Goal: Ask a question: Seek information or help from site administrators or community

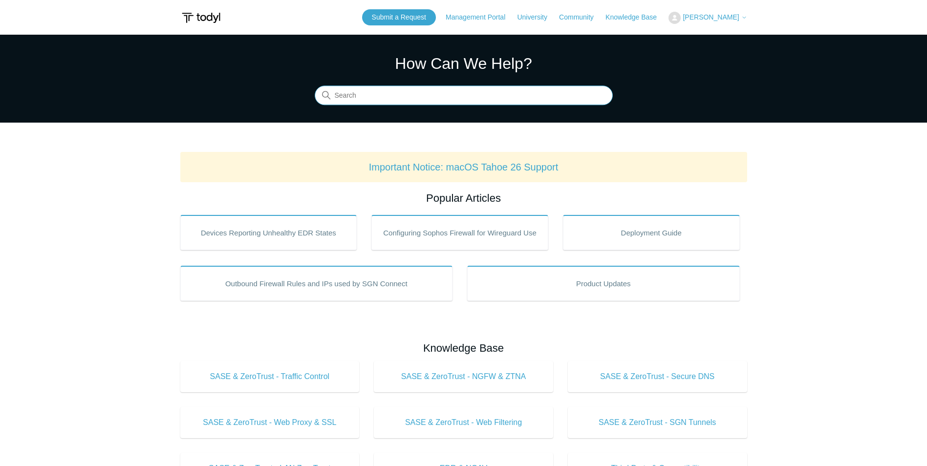
click at [376, 94] on input "Search" at bounding box center [464, 96] width 298 height 20
type input "connection policies"
click at [423, 16] on link "Submit a Request" at bounding box center [399, 17] width 74 height 16
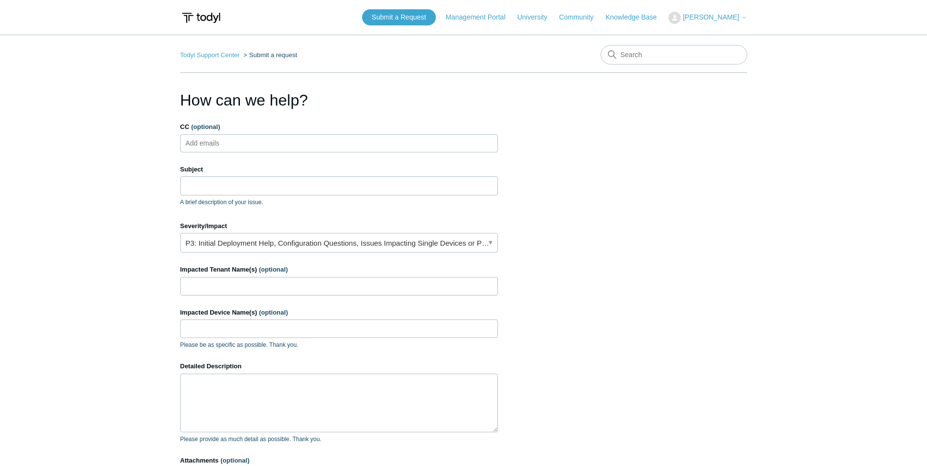
click at [238, 141] on input "CC (optional)" at bounding box center [211, 143] width 58 height 15
click at [212, 180] on input "Subject" at bounding box center [339, 185] width 318 height 19
click at [239, 183] on input "Subject" at bounding box center [339, 185] width 318 height 19
type input "o"
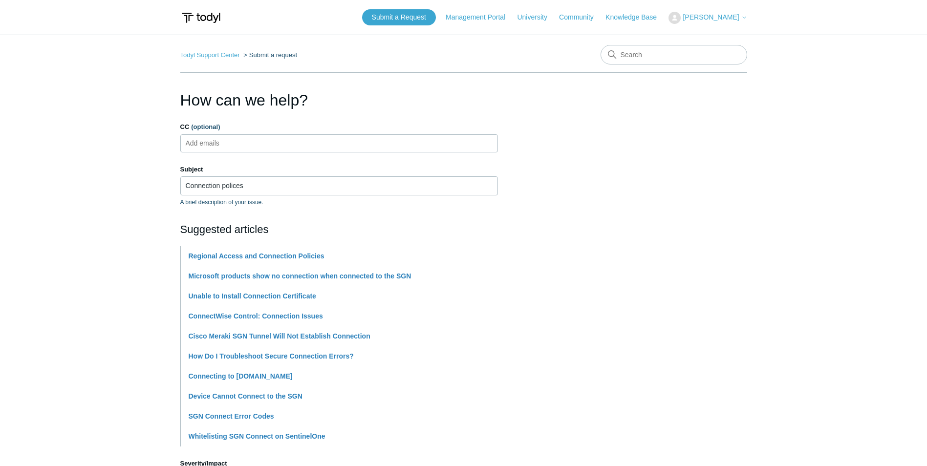
click at [560, 182] on section "How can we help? CC (optional) Add emails Subject Connection polices A brief de…" at bounding box center [463, 432] width 567 height 688
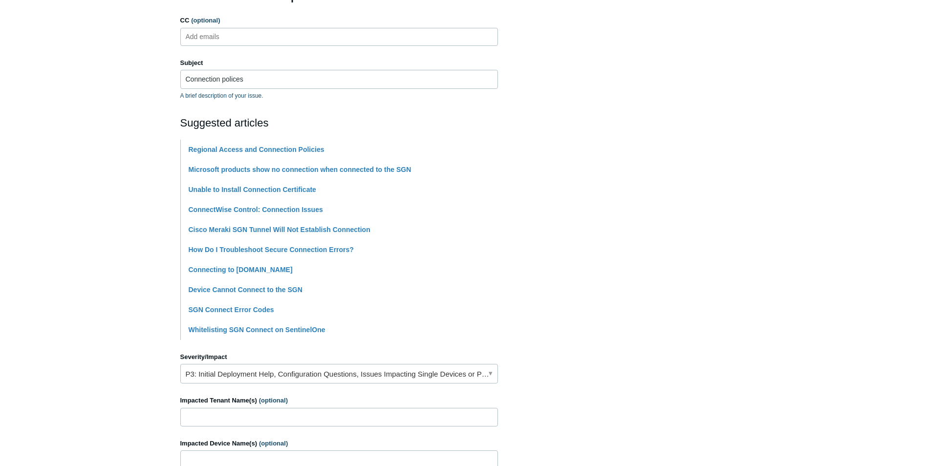
scroll to position [147, 0]
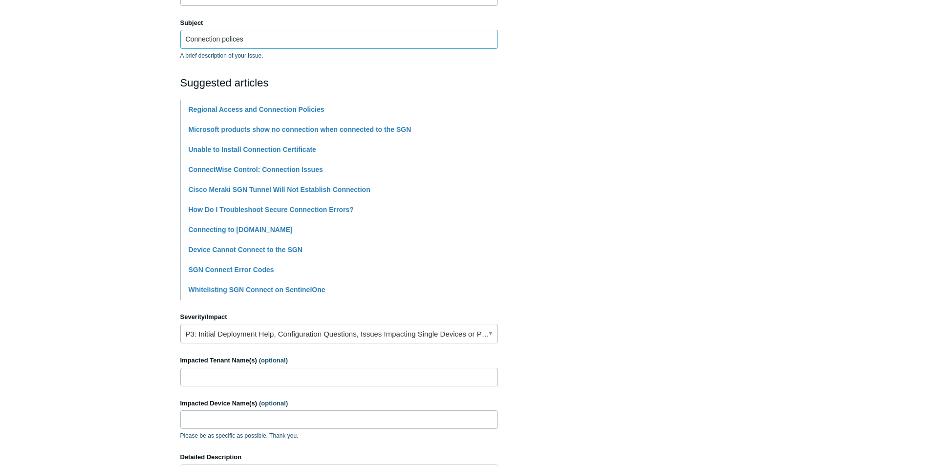
click at [276, 42] on input "Connection polices" at bounding box center [339, 39] width 318 height 19
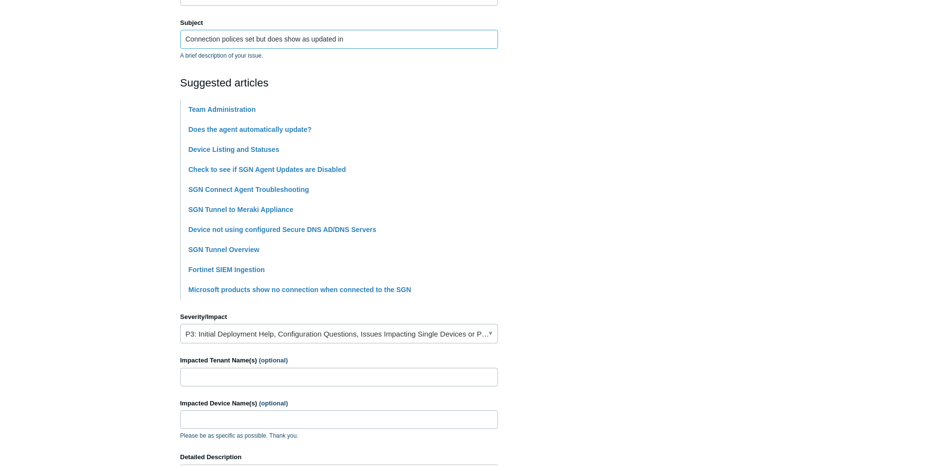
click at [242, 35] on input "Connection polices set but does show as updated in" at bounding box center [339, 39] width 318 height 19
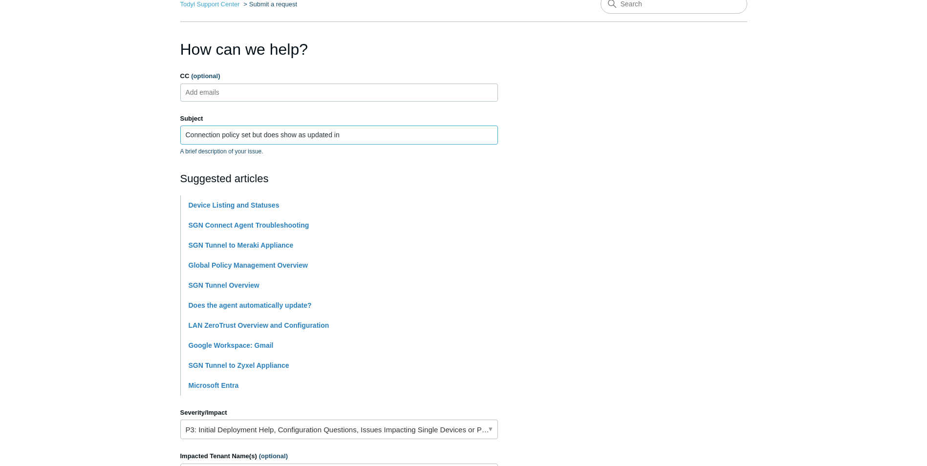
scroll to position [49, 0]
drag, startPoint x: 184, startPoint y: 136, endPoint x: 189, endPoint y: 137, distance: 5.1
click at [185, 136] on input "Connection policy set but does show as updated in" at bounding box center [339, 137] width 318 height 19
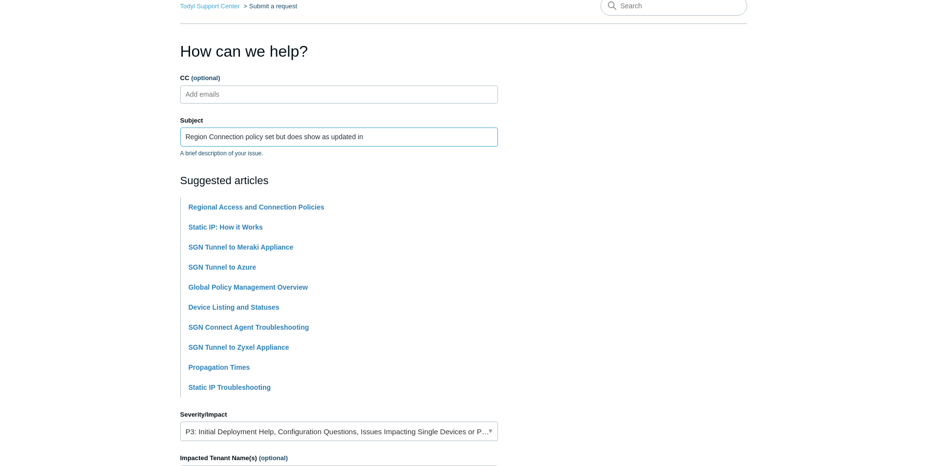
click at [214, 137] on input "Region Connection policy set but does show as updated in" at bounding box center [339, 137] width 318 height 19
click at [206, 133] on input "Region connection policy set but does show as updated in" at bounding box center [339, 137] width 318 height 19
click at [304, 137] on input "Regions connection policy set but does show as updated in" at bounding box center [339, 137] width 318 height 19
click at [381, 134] on input "Regions connection policy set but doesn't show as updated in" at bounding box center [339, 137] width 318 height 19
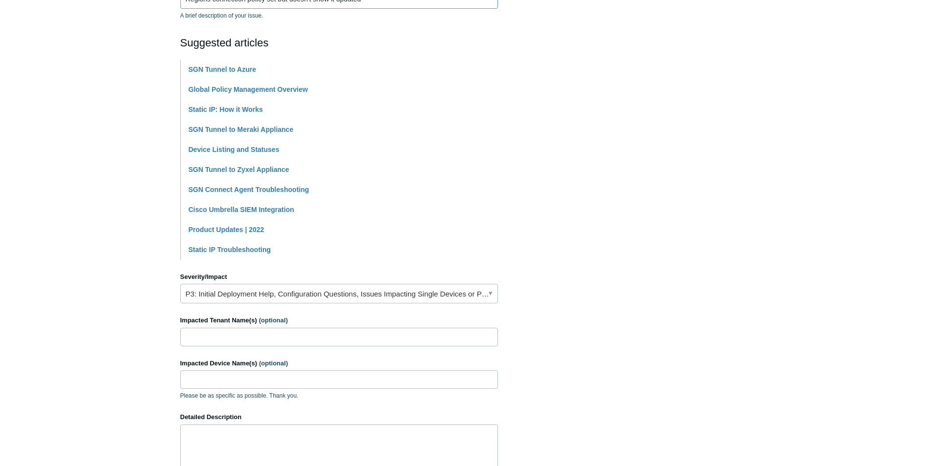
scroll to position [244, 0]
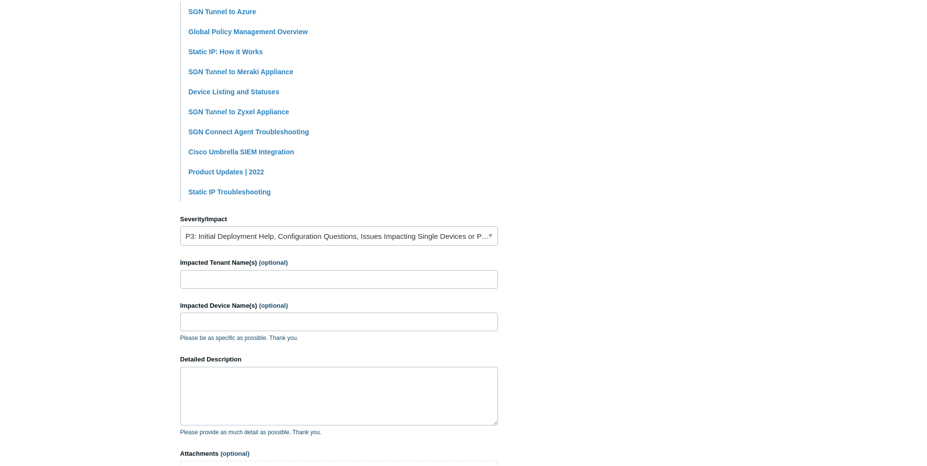
type input "Regions connection policy set but doesn't show it updated"
click at [316, 236] on link "P3: Initial Deployment Help, Configuration Questions, Issues Impacting Single D…" at bounding box center [339, 236] width 318 height 20
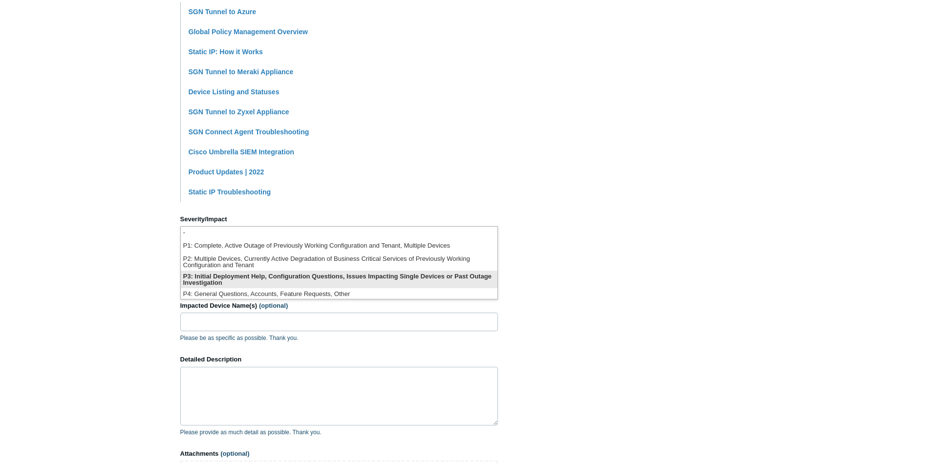
click at [291, 276] on li "P3: Initial Deployment Help, Configuration Questions, Issues Impacting Single D…" at bounding box center [339, 280] width 317 height 18
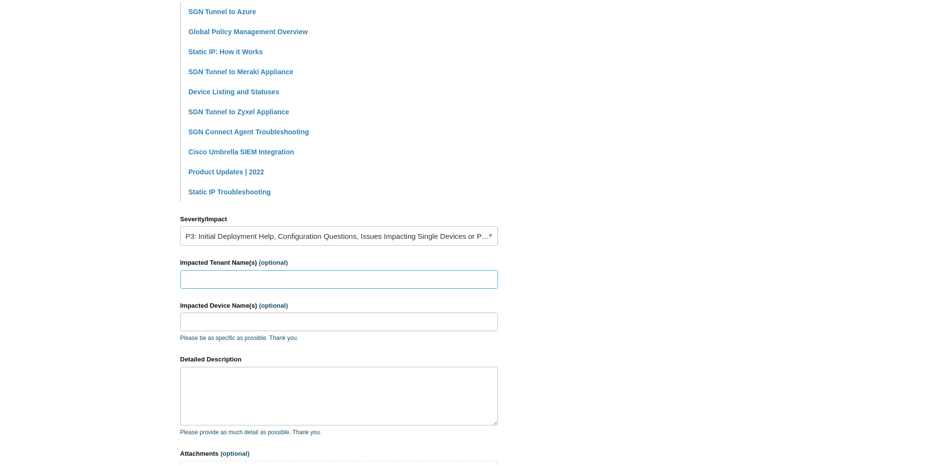
click at [233, 279] on input "Impacted Tenant Name(s) (optional)" at bounding box center [339, 279] width 318 height 19
type input "WiseChoice"
click at [242, 322] on input "Impacted Device Name(s) (optional)" at bounding box center [339, 322] width 318 height 19
type input "iphone, ipad"
click at [237, 399] on textarea "Detailed Description" at bounding box center [339, 396] width 318 height 59
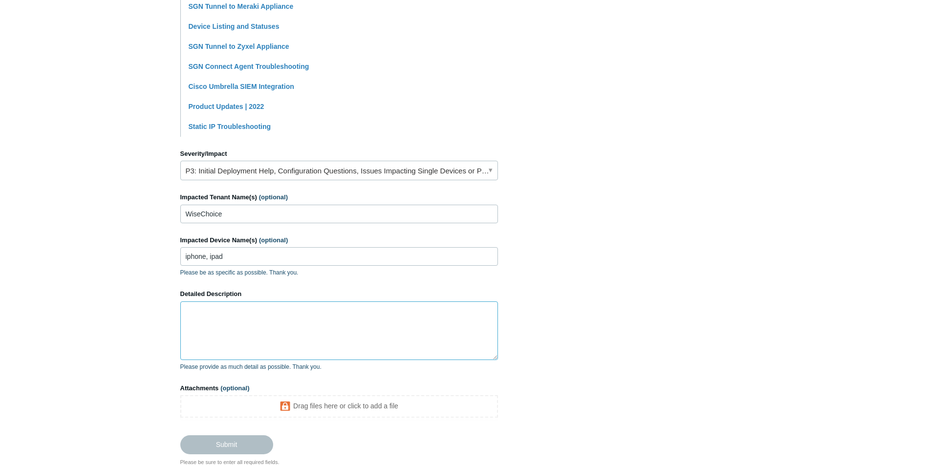
scroll to position [342, 0]
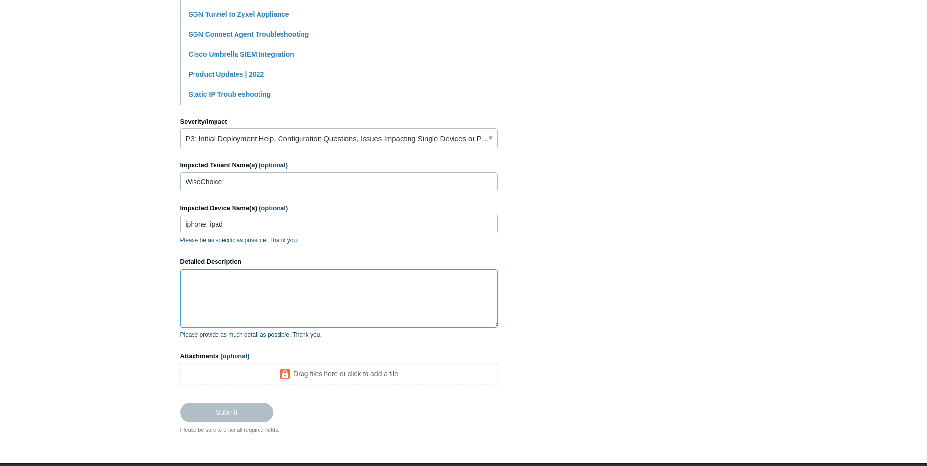
click at [228, 298] on textarea "Detailed Description" at bounding box center [339, 298] width 318 height 59
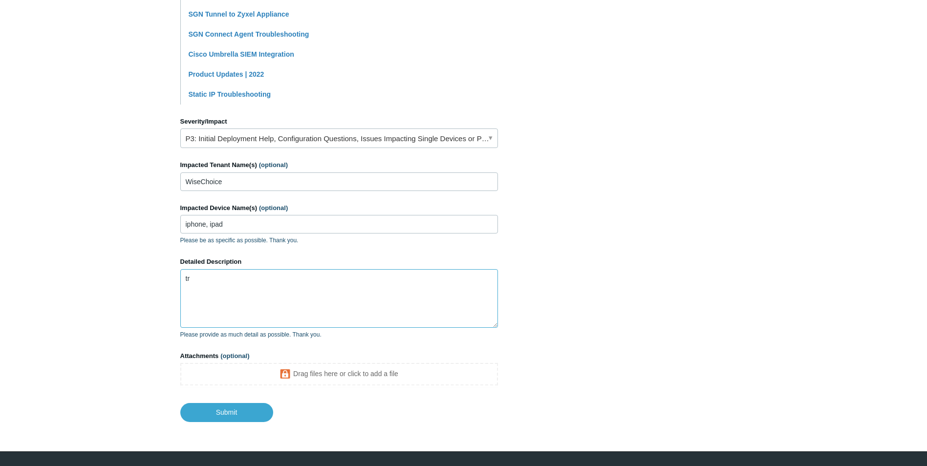
type textarea "t"
type textarea "T"
click at [335, 278] on textarea "followed this guide to set a client's connection" at bounding box center [339, 298] width 318 height 59
paste textarea "[GEOGRAPHIC_DATA], [US_STATE] • [GEOGRAPHIC_DATA], [US_STATE]"
click at [362, 279] on textarea "followed this guide to set a client's connection from [GEOGRAPHIC_DATA], [US_ST…" at bounding box center [339, 298] width 318 height 59
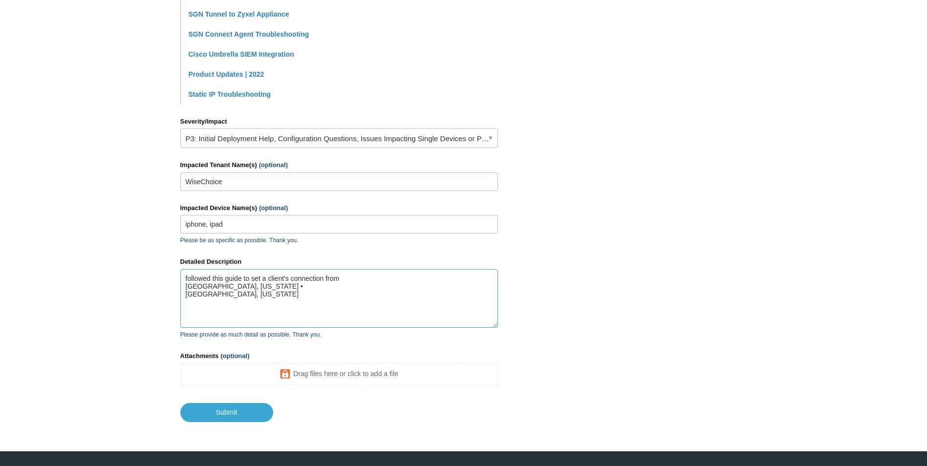
click at [358, 276] on textarea "followed this guide to set a client's connection from [GEOGRAPHIC_DATA], [US_ST…" at bounding box center [339, 298] width 318 height 59
paste textarea "[GEOGRAPHIC_DATA], [GEOGRAPHIC_DATA]"
click at [257, 286] on textarea "followed this guide to set a client's connection from [GEOGRAPHIC_DATA], [GEOGR…" at bounding box center [339, 298] width 318 height 59
click at [253, 295] on textarea "followed this guide to set a client's connection from [GEOGRAPHIC_DATA], [GEOGR…" at bounding box center [339, 298] width 318 height 59
paste textarea "[URL][DOMAIN_NAME]"
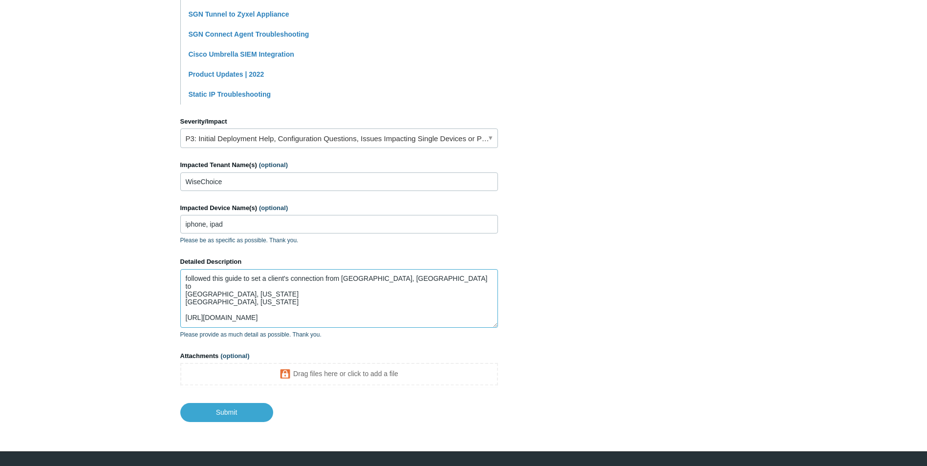
click at [495, 306] on textarea "followed this guide to set a client's connection from [GEOGRAPHIC_DATA], [GEOGR…" at bounding box center [339, 298] width 318 height 59
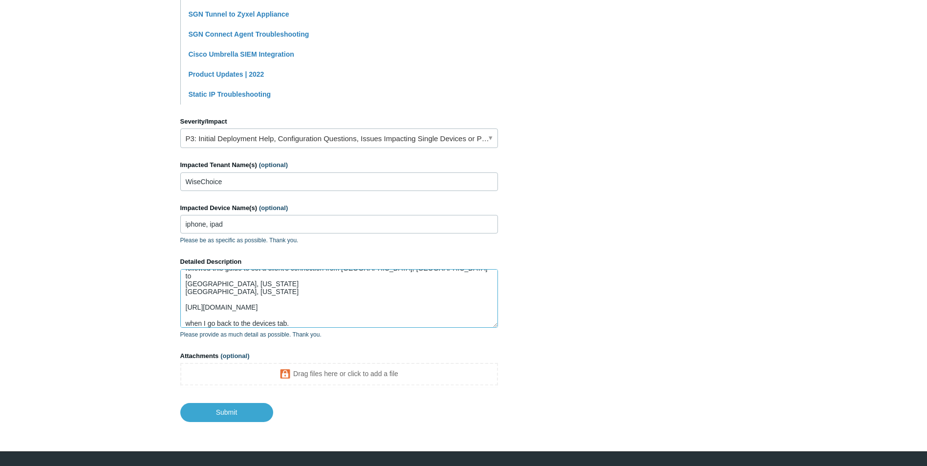
click at [187, 324] on textarea "followed this guide to set a client's connection from [GEOGRAPHIC_DATA], [GEOGR…" at bounding box center [339, 298] width 318 height 59
click at [371, 322] on textarea "followed this guide to set a client's connection from [GEOGRAPHIC_DATA], [GEOGR…" at bounding box center [339, 298] width 318 height 59
paste textarea "[GEOGRAPHIC_DATA], [GEOGRAPHIC_DATA]"
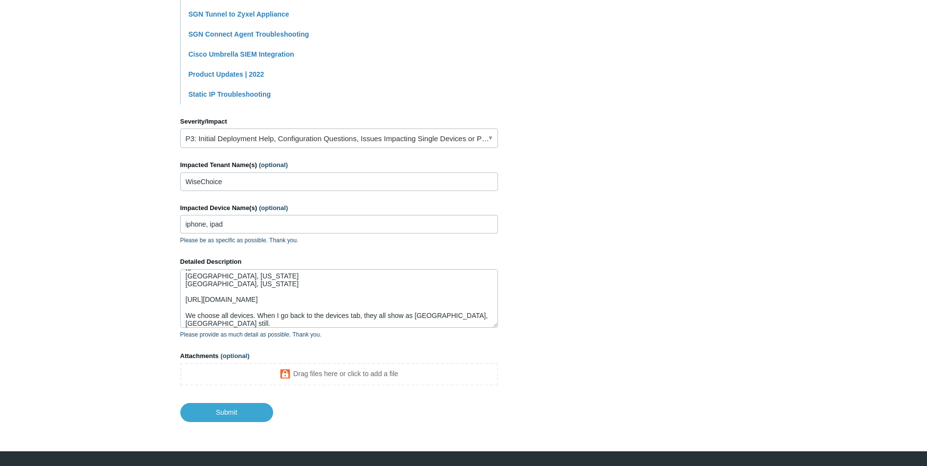
click at [231, 328] on div "Detailed Description followed this guide to set a client's connection from [GEO…" at bounding box center [339, 298] width 318 height 82
drag, startPoint x: 231, startPoint y: 328, endPoint x: 228, endPoint y: 323, distance: 6.1
click at [228, 323] on textarea "followed this guide to set a client's connection from [GEOGRAPHIC_DATA], [GEOGR…" at bounding box center [339, 298] width 318 height 59
click at [207, 322] on textarea "followed this guide to set a client's connection from [GEOGRAPHIC_DATA], [GEOGR…" at bounding box center [339, 298] width 318 height 59
click at [215, 322] on textarea "followed this guide to set a client's connection from [GEOGRAPHIC_DATA], [GEOGR…" at bounding box center [339, 298] width 318 height 59
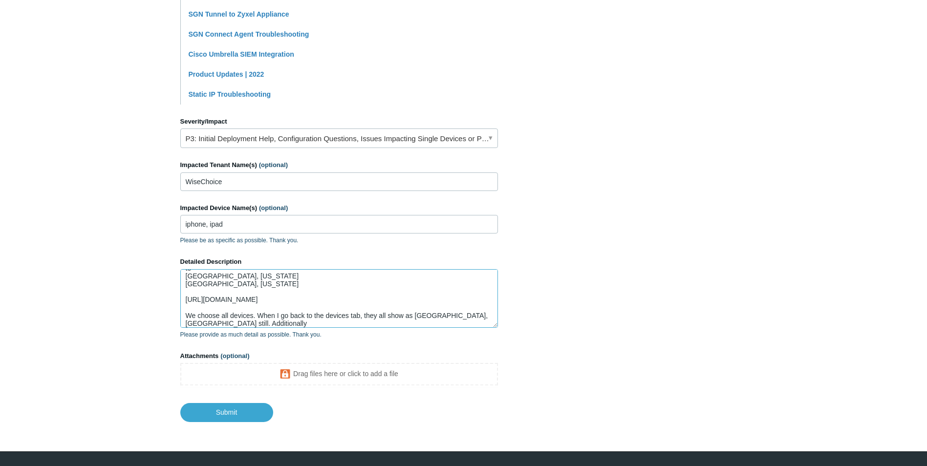
click at [240, 322] on textarea "followed this guide to set a client's connection from [GEOGRAPHIC_DATA], [GEOGR…" at bounding box center [339, 298] width 318 height 59
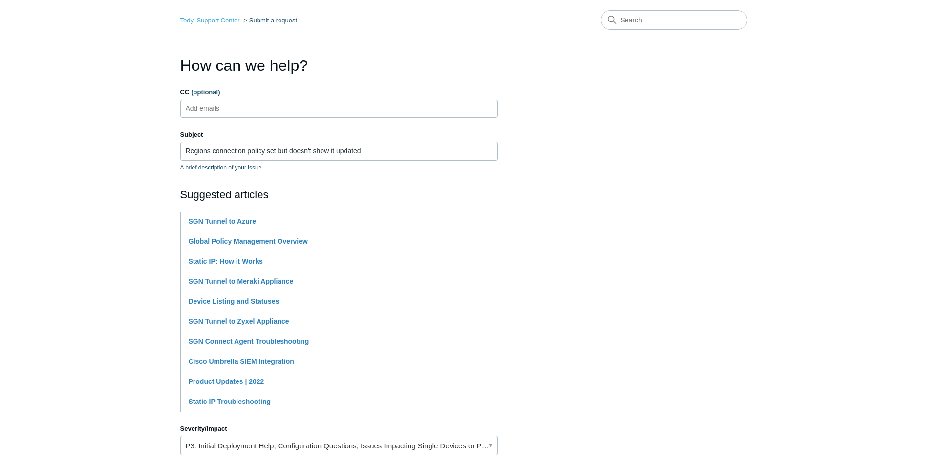
scroll to position [0, 0]
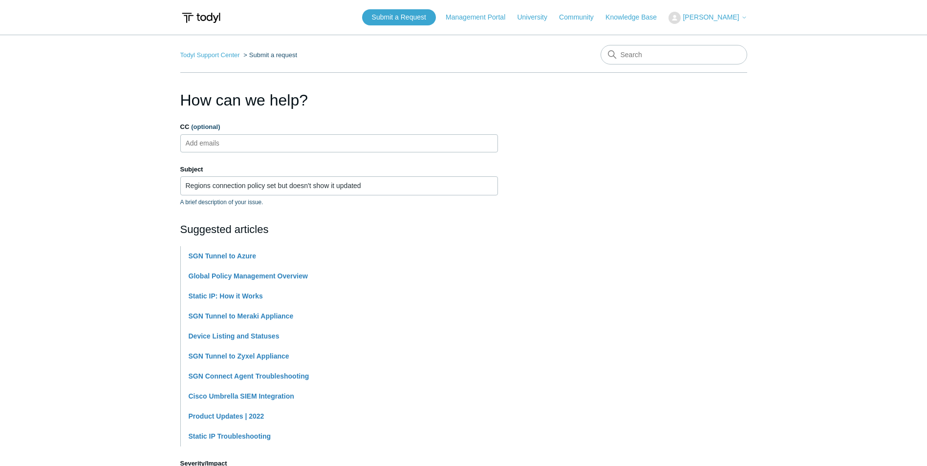
type textarea "followed this guide to set a client's connection from [GEOGRAPHIC_DATA], [GEOGR…"
click at [232, 139] on input "CC (optional)" at bounding box center [211, 143] width 58 height 15
type input "[EMAIL_ADDRESS][DOMAIN_NAME]"
click at [620, 158] on section "How can we help? CC (optional) [PERSON_NAME][EMAIL_ADDRESS][DOMAIN_NAME] Subjec…" at bounding box center [463, 426] width 567 height 676
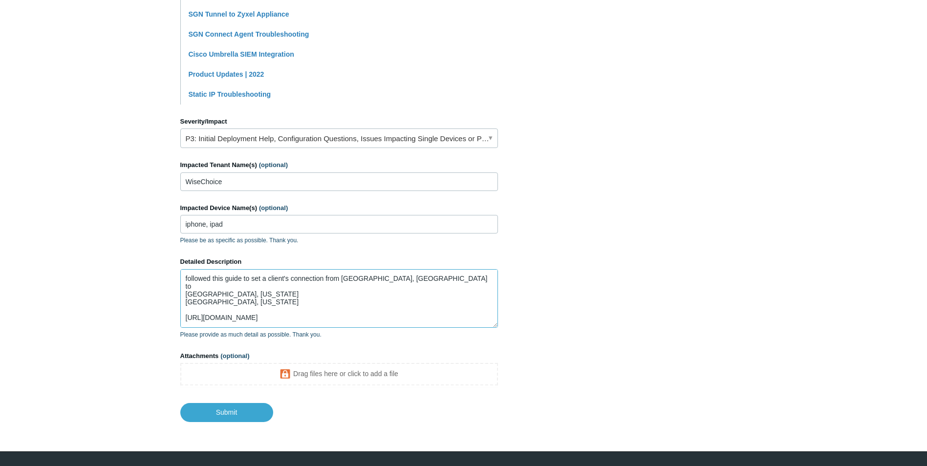
drag, startPoint x: 188, startPoint y: 277, endPoint x: 198, endPoint y: 277, distance: 9.8
click at [189, 277] on textarea "followed this guide to set a client's connection from [GEOGRAPHIC_DATA], [GEOGR…" at bounding box center [339, 298] width 318 height 59
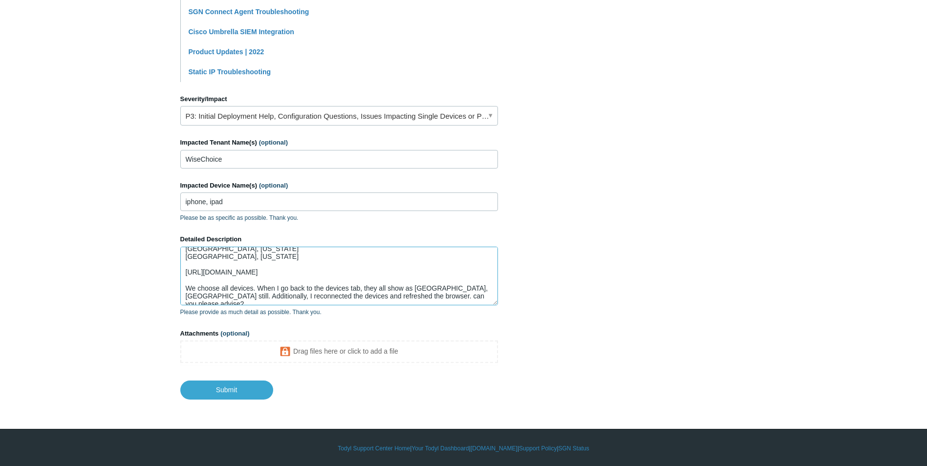
scroll to position [366, 0]
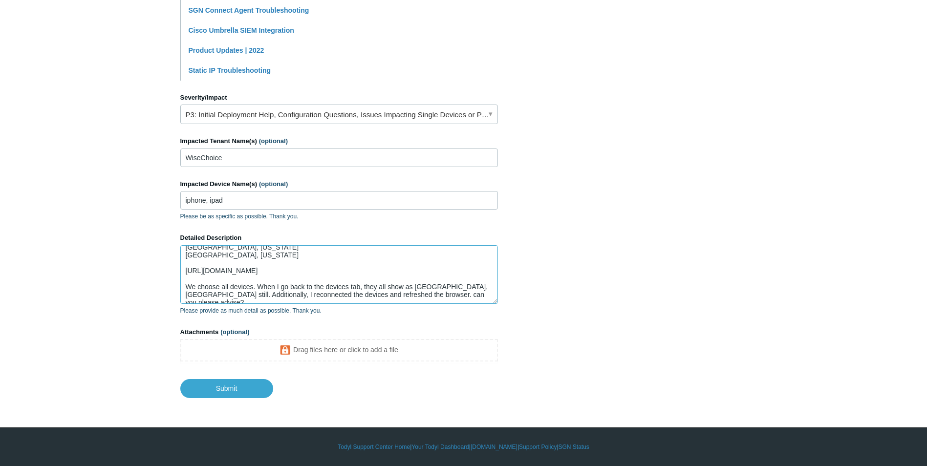
type textarea "Followed this guide to set a client's connection from [GEOGRAPHIC_DATA], [GEOGR…"
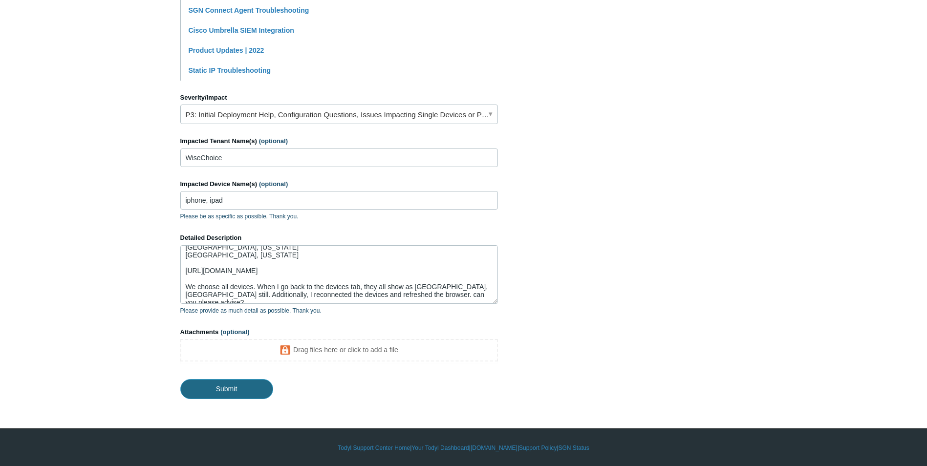
click at [228, 387] on input "Submit" at bounding box center [226, 389] width 93 height 20
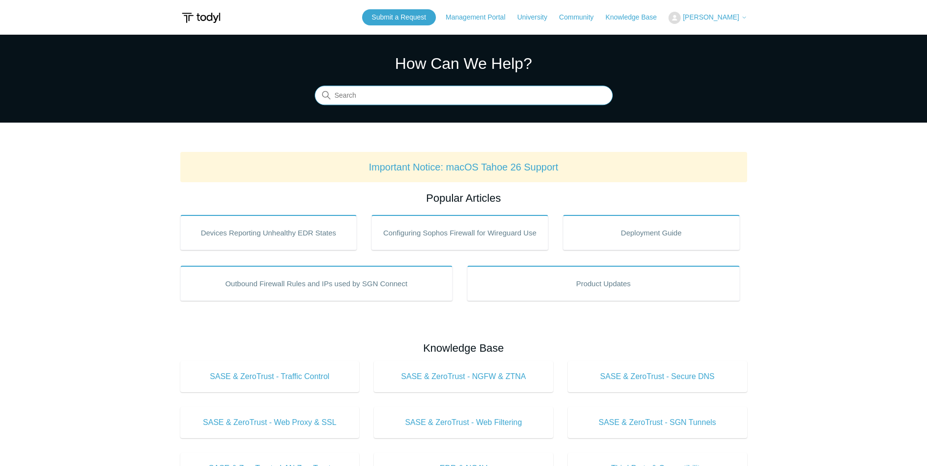
click at [359, 97] on input "Search" at bounding box center [464, 96] width 298 height 20
type input "connection poil"
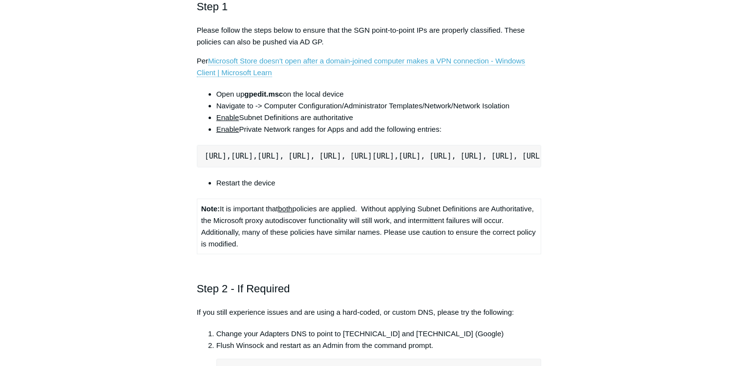
scroll to position [391, 0]
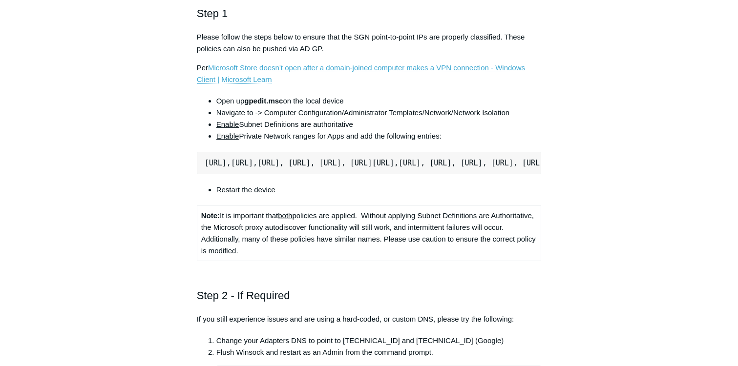
drag, startPoint x: 445, startPoint y: 137, endPoint x: 214, endPoint y: 126, distance: 231.9
click at [214, 126] on ul "Open up gpedit.msc on the local device Navigate to -> Computer Configuration/Ad…" at bounding box center [374, 118] width 335 height 47
drag, startPoint x: 214, startPoint y: 126, endPoint x: 289, endPoint y: 126, distance: 75.2
copy ul "Enable Subnet Definitions are authoritative Enable Private Network ranges for A…"
